Goal: Information Seeking & Learning: Learn about a topic

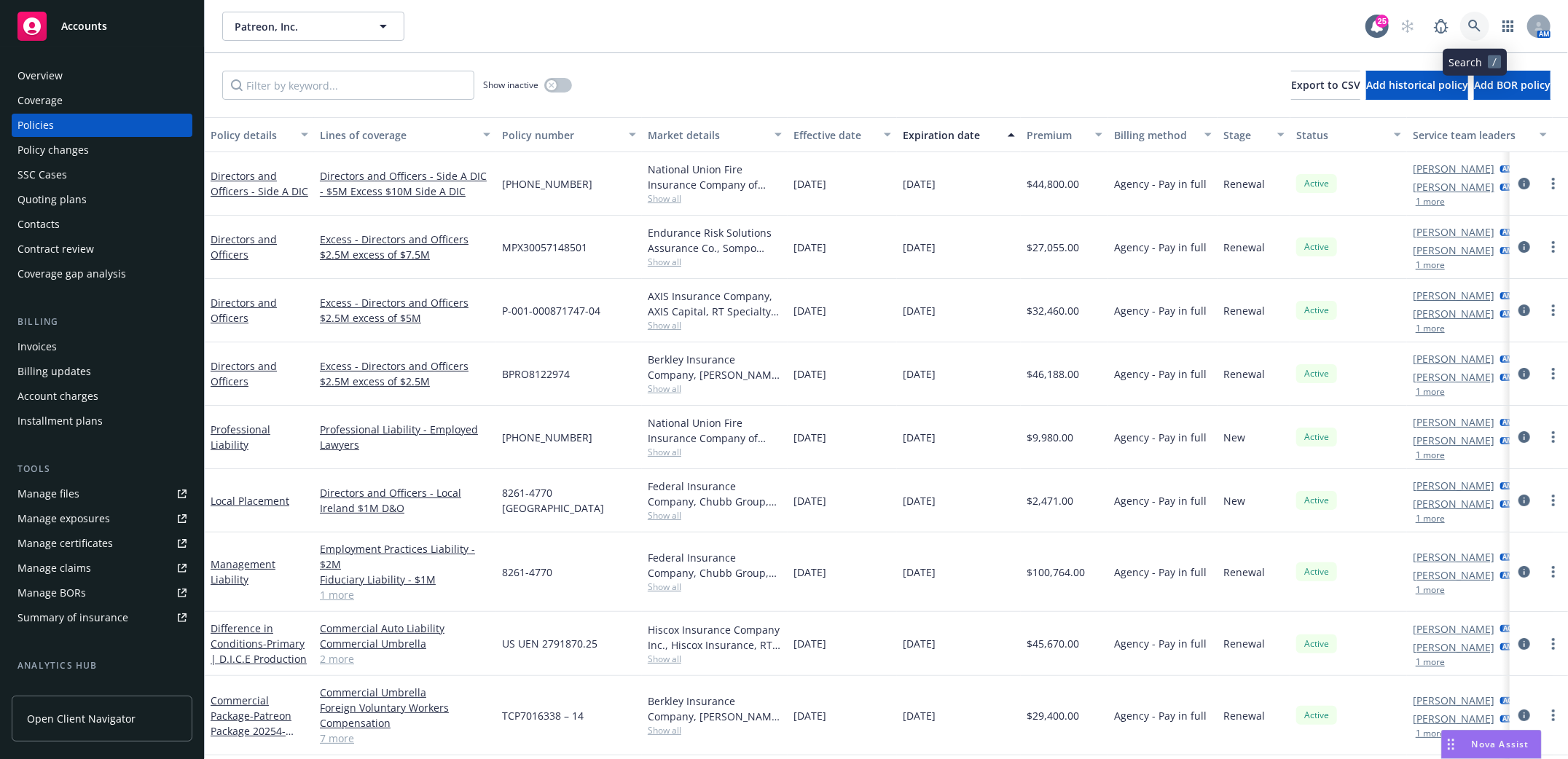
click at [1478, 23] on icon at bounding box center [1474, 25] width 13 height 13
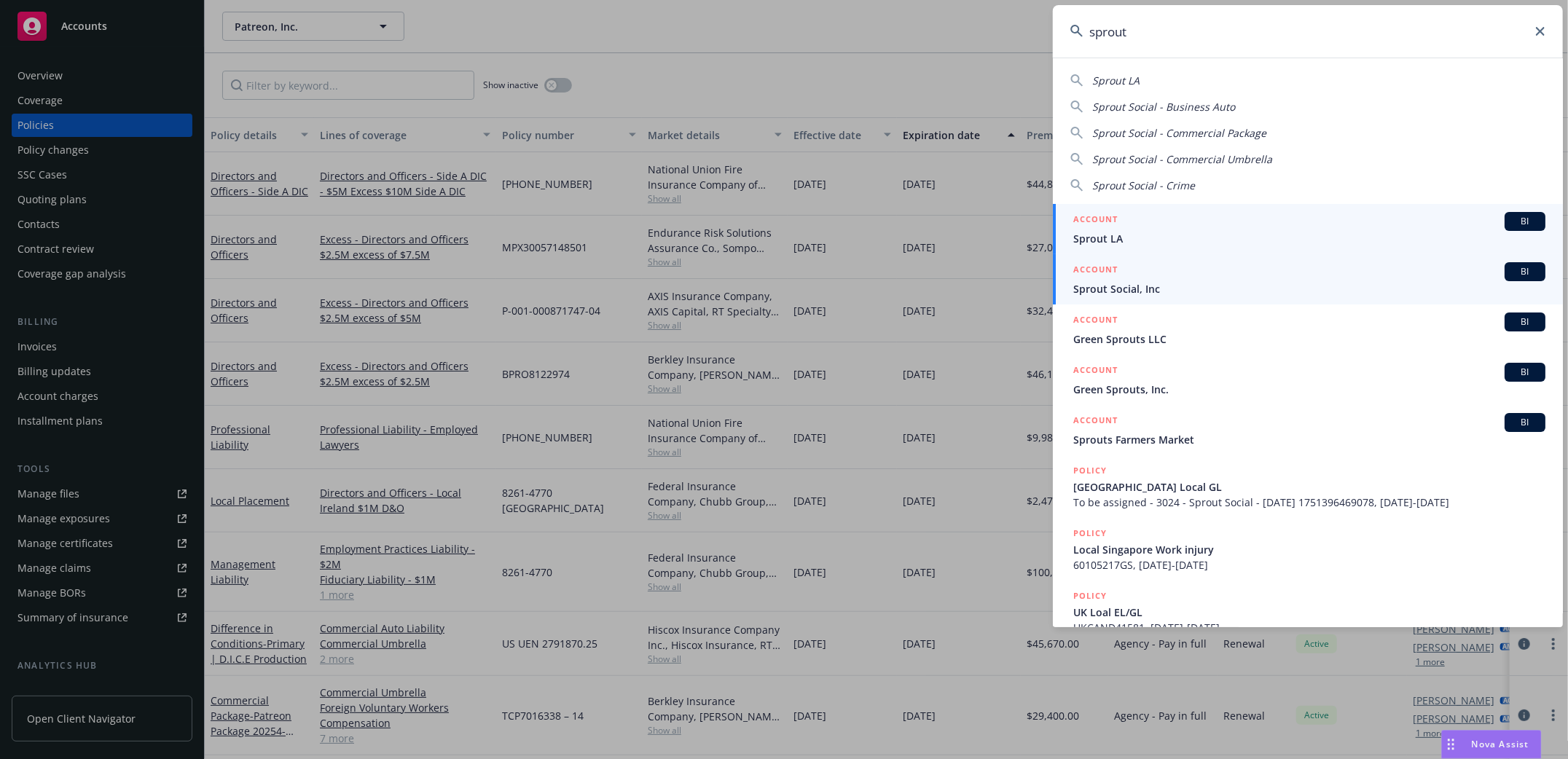
type input "sprout"
click at [1107, 290] on span "Sprout Social, Inc" at bounding box center [1309, 289] width 472 height 15
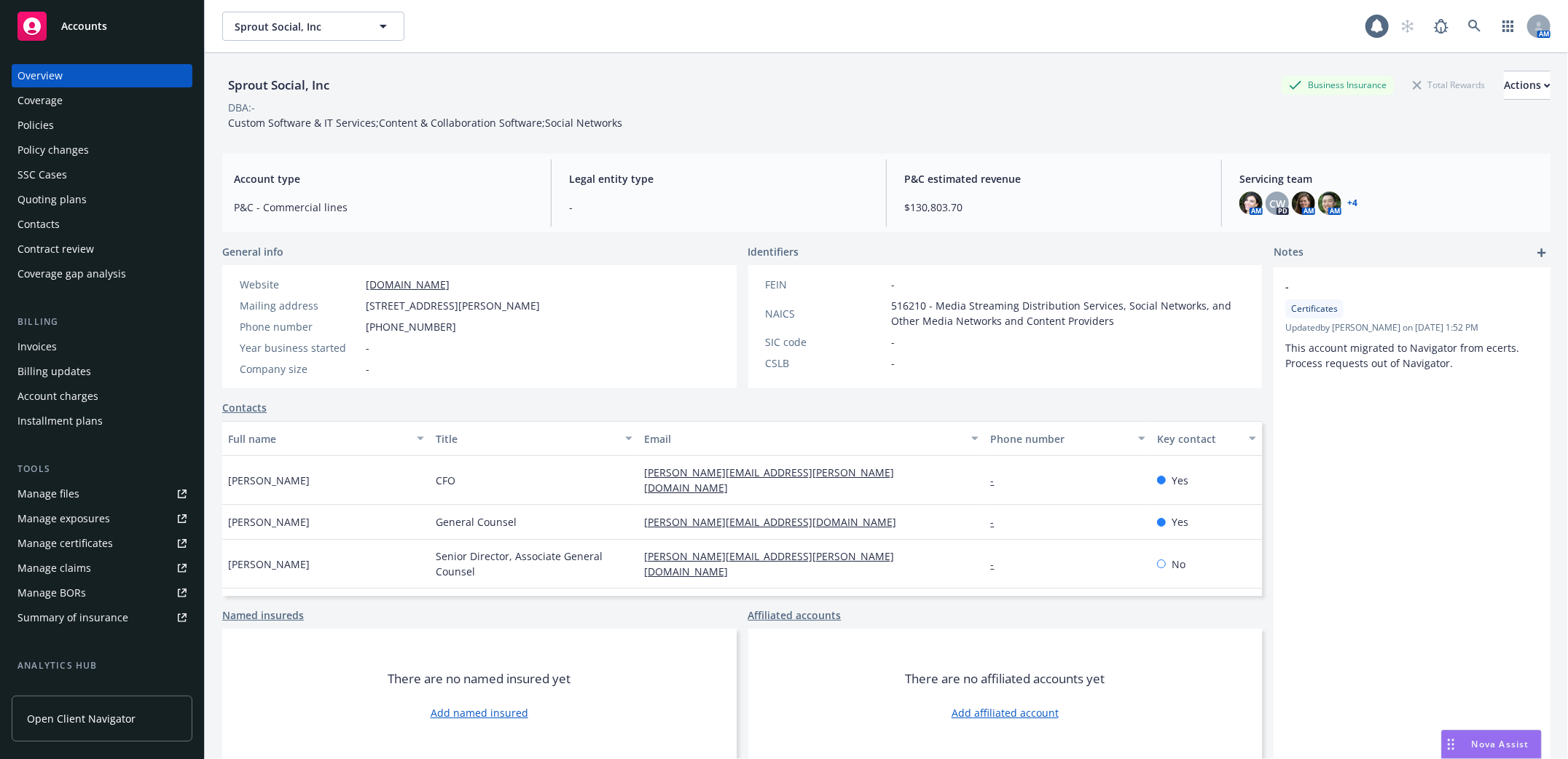
click at [38, 123] on div "Policies" at bounding box center [36, 125] width 36 height 24
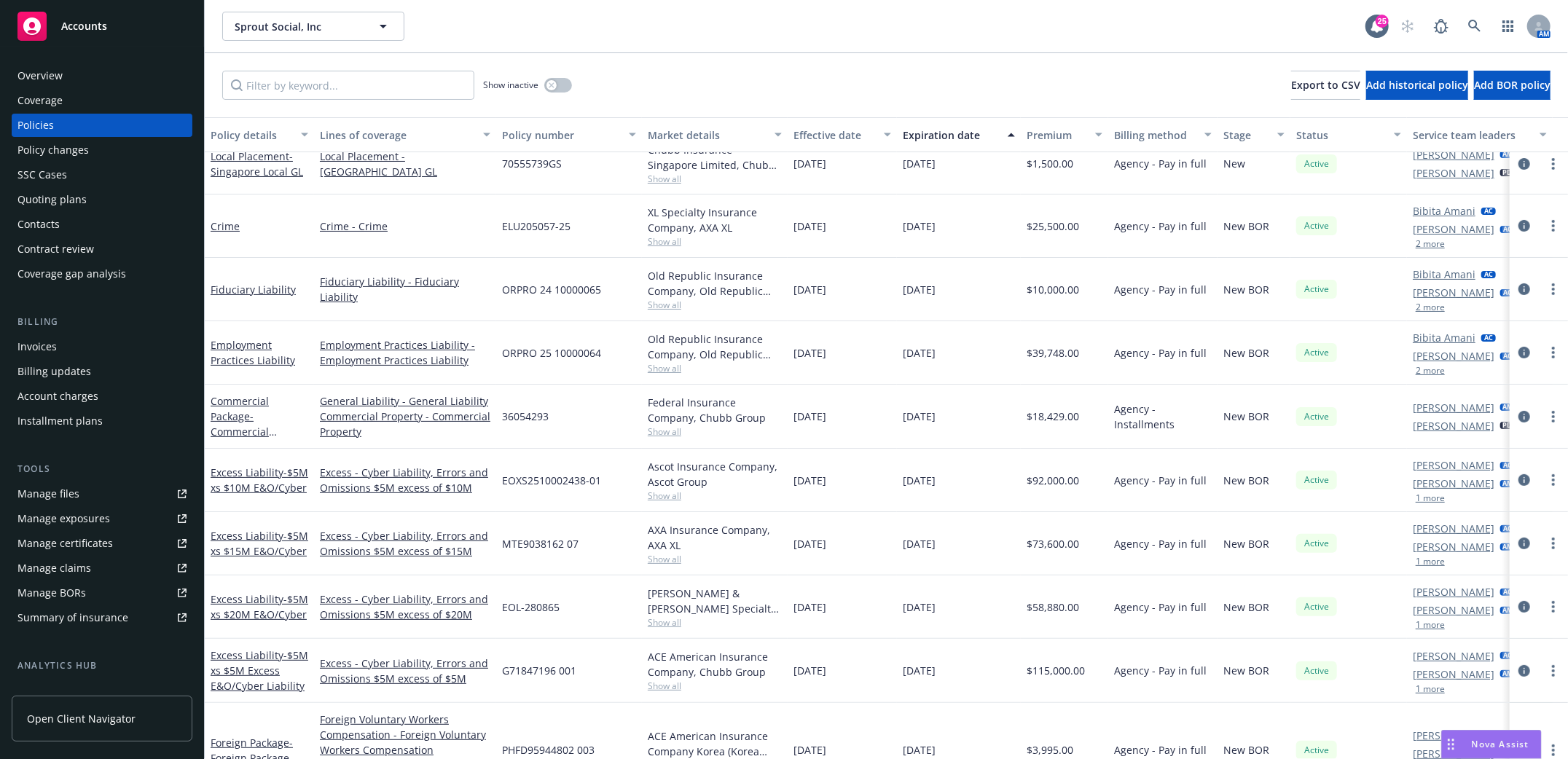
scroll to position [290, 0]
